Goal: Task Accomplishment & Management: Manage account settings

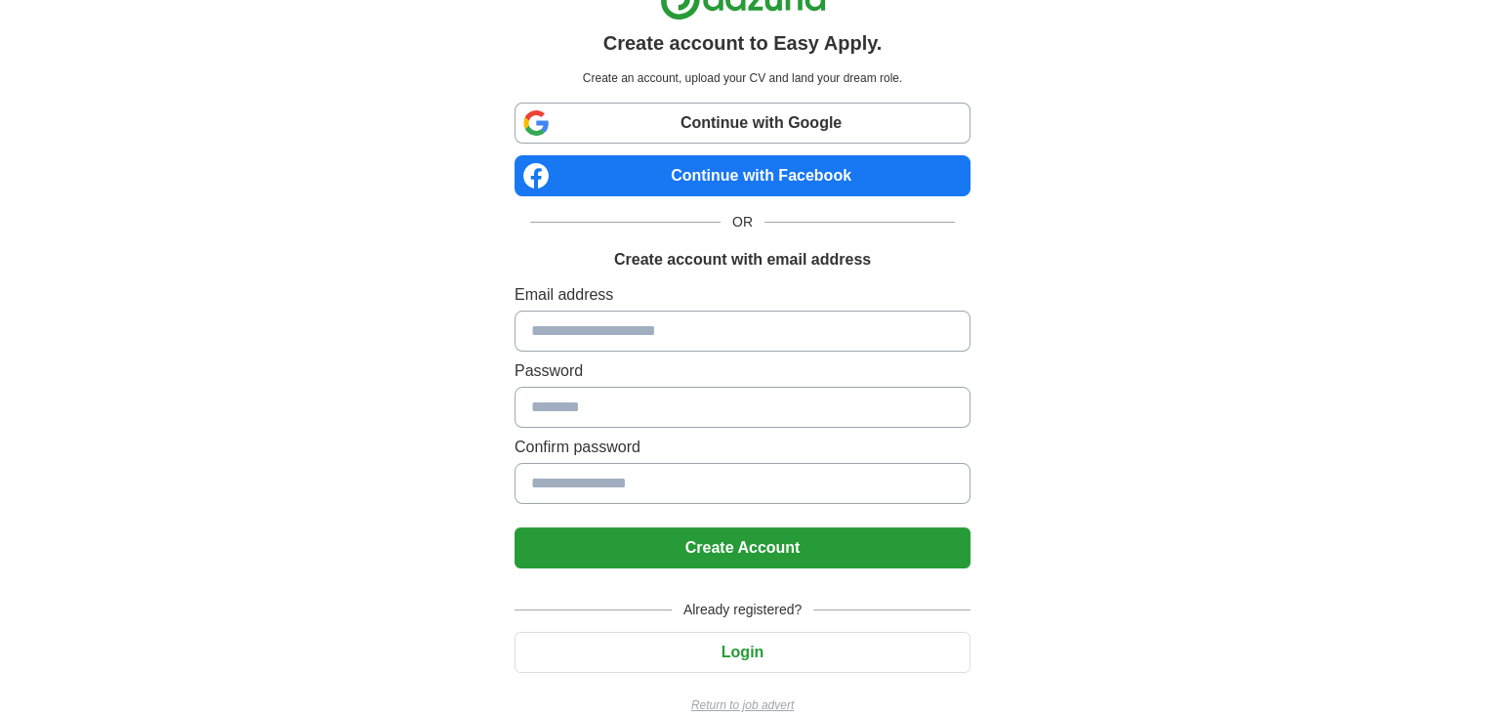
scroll to position [68, 0]
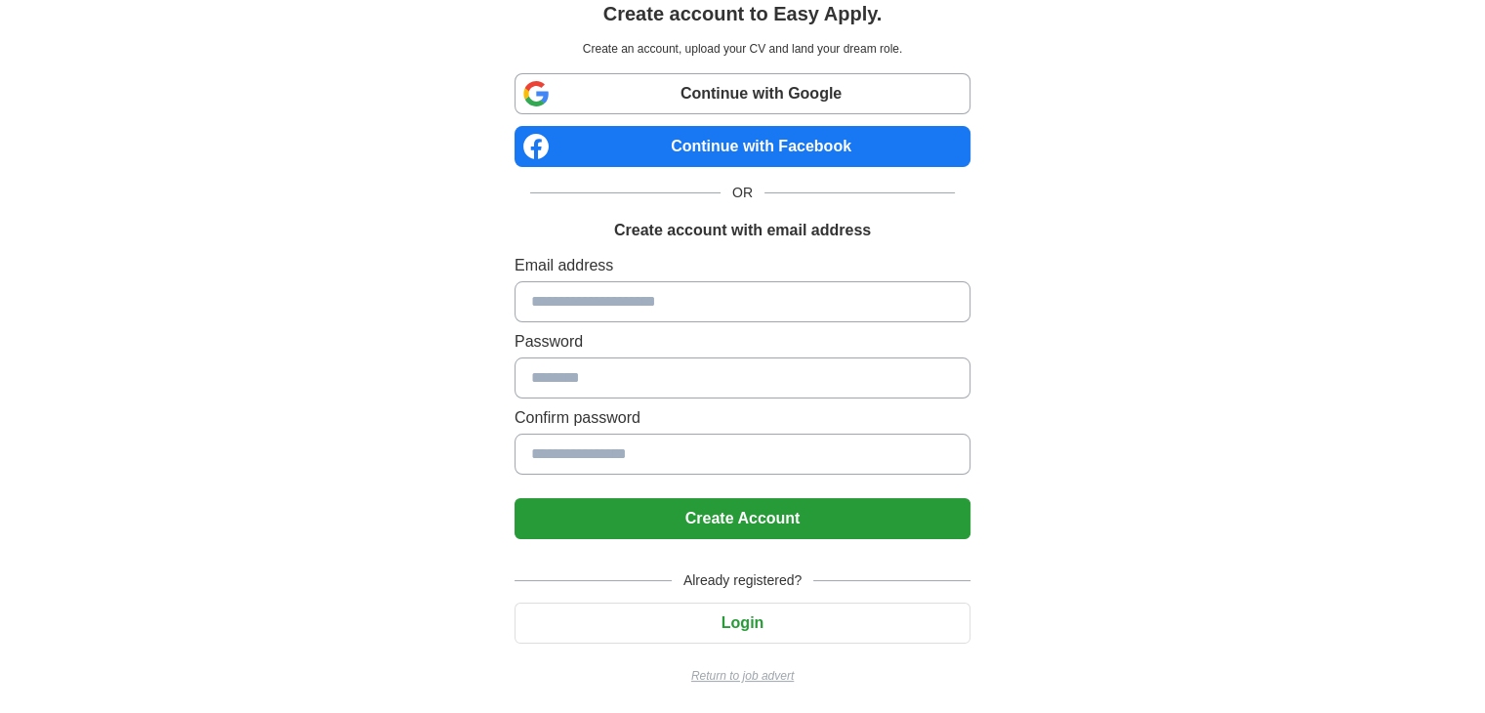
click at [731, 603] on button "Login" at bounding box center [743, 623] width 456 height 41
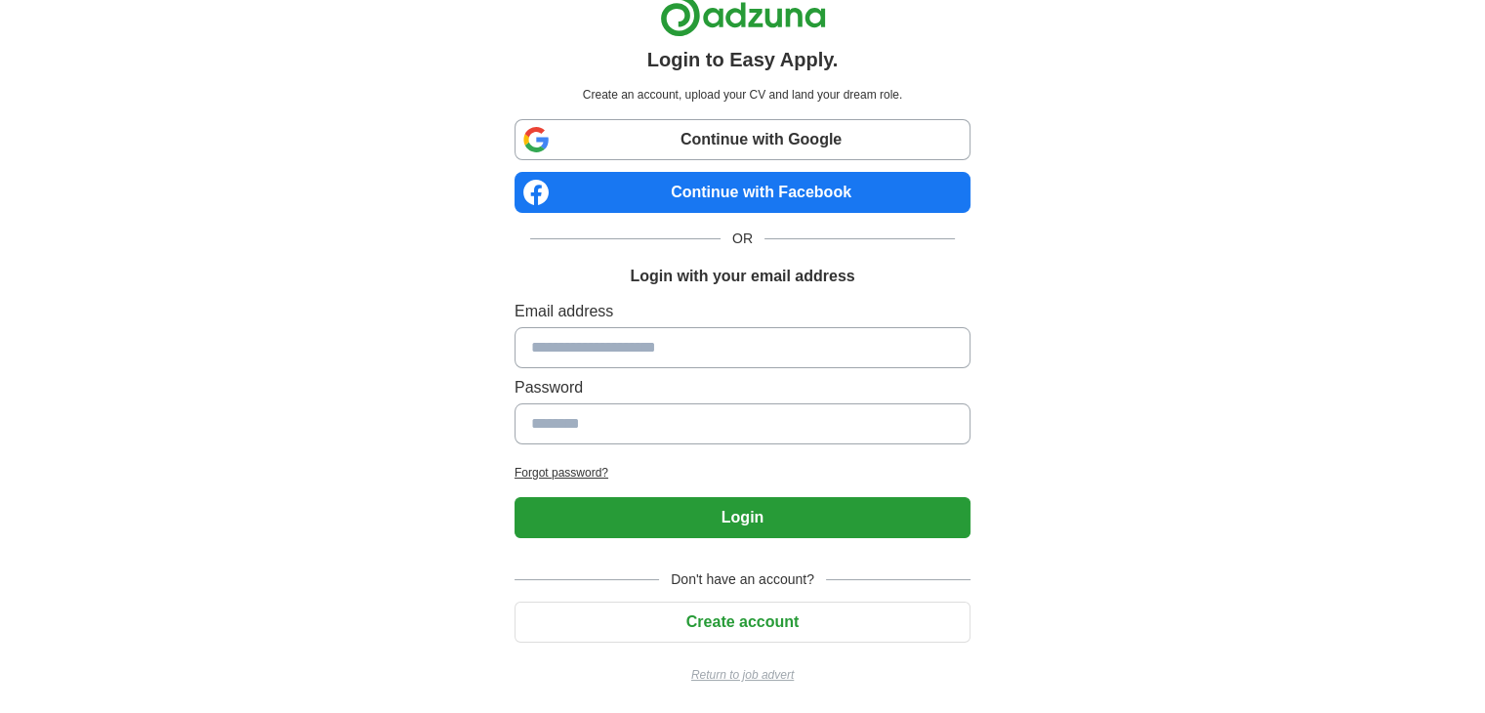
click at [620, 347] on input at bounding box center [743, 347] width 456 height 41
type input "**********"
click at [549, 468] on h2 "Forgot password?" at bounding box center [743, 473] width 456 height 18
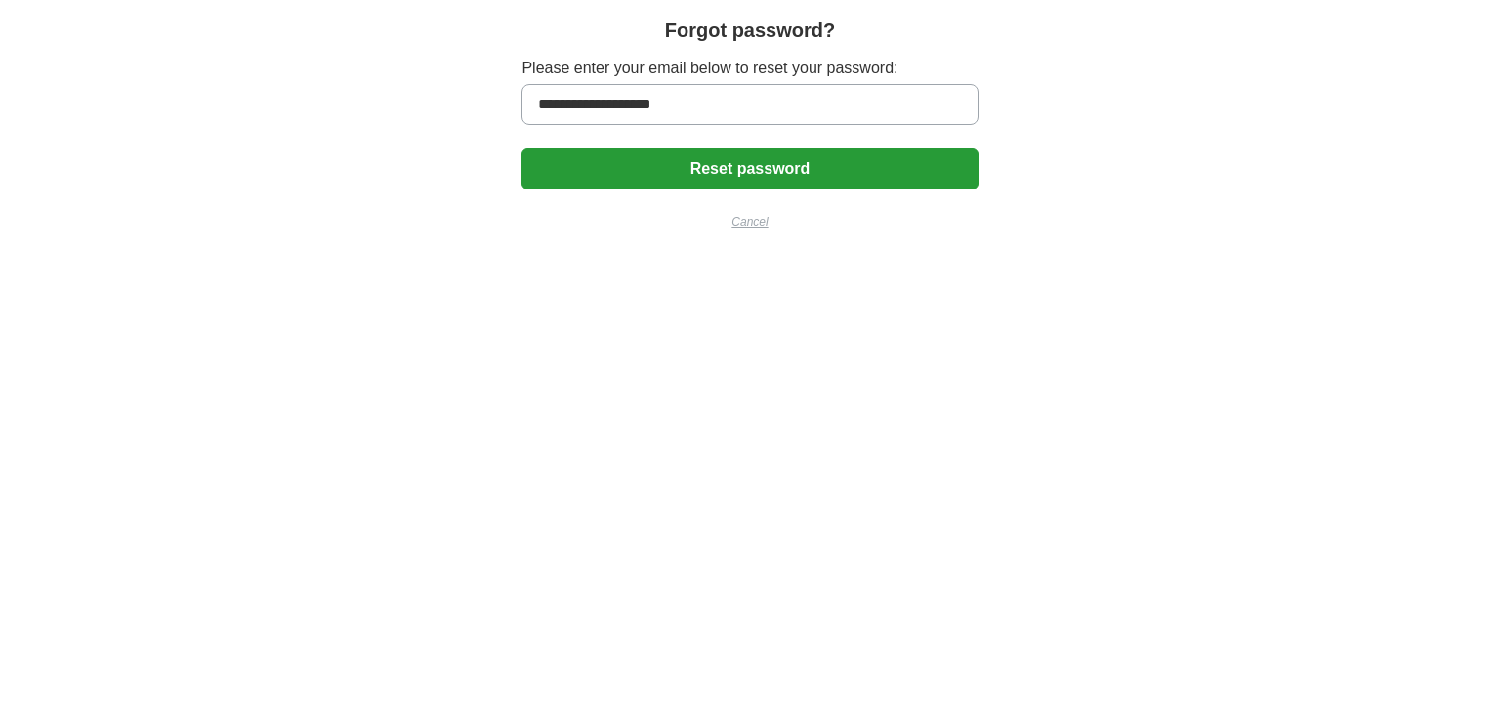
click at [763, 169] on button "Reset password" at bounding box center [750, 168] width 456 height 41
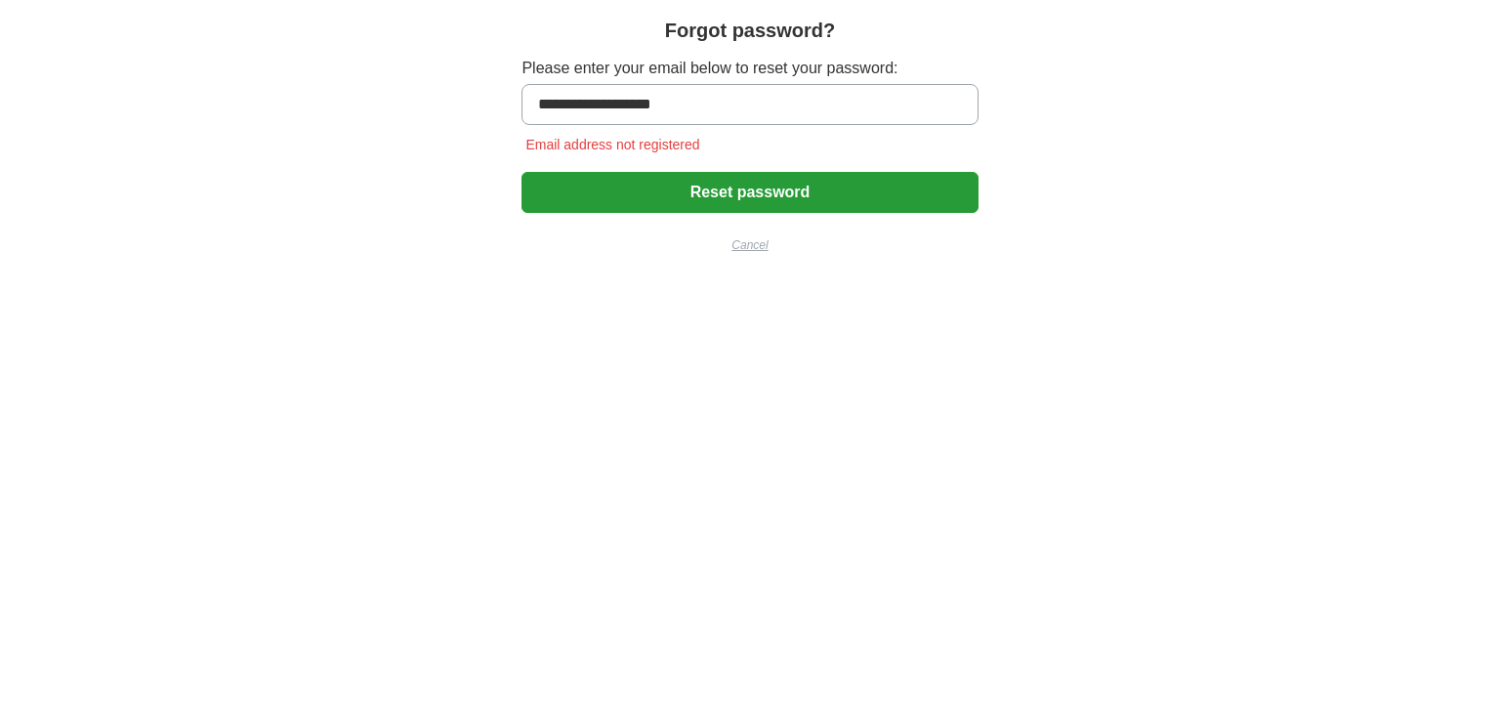
click at [746, 188] on button "Reset password" at bounding box center [750, 192] width 456 height 41
